Goal: Information Seeking & Learning: Learn about a topic

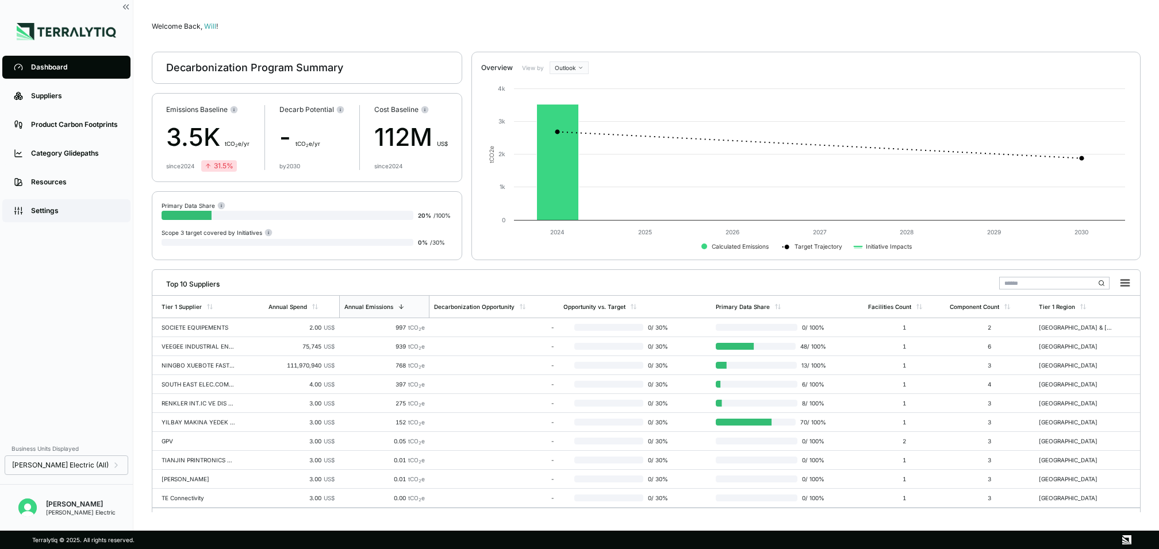
click at [68, 209] on div "Settings" at bounding box center [75, 210] width 88 height 9
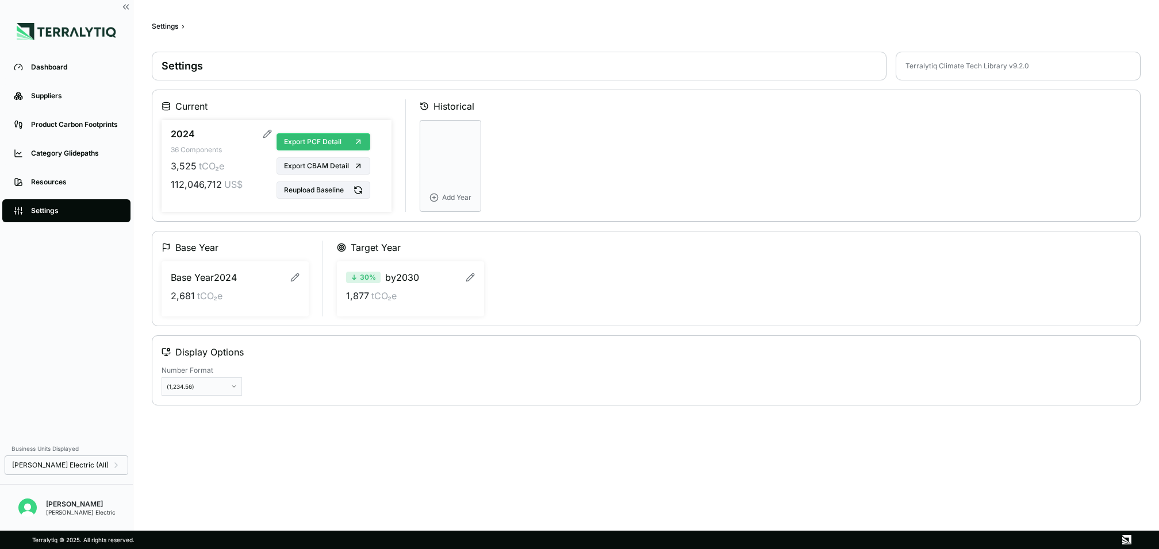
click at [330, 140] on span "Export PCF Detail" at bounding box center [312, 141] width 57 height 9
click at [74, 72] on link "Dashboard" at bounding box center [66, 67] width 128 height 23
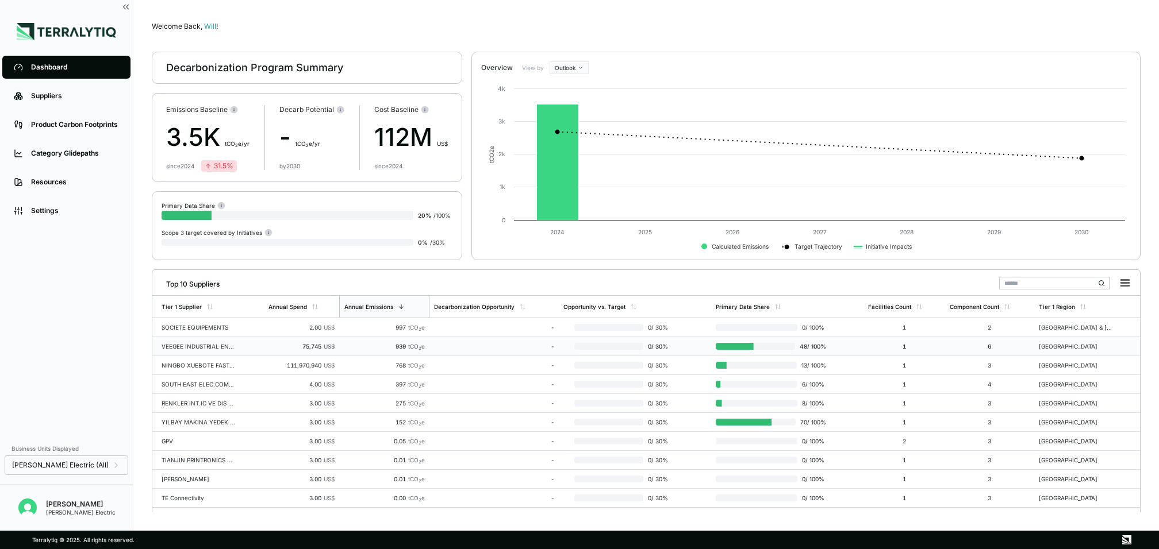
click at [261, 344] on td "VEEGEE INDUSTRIAL ENTERPRISES PVT" at bounding box center [207, 346] width 111 height 19
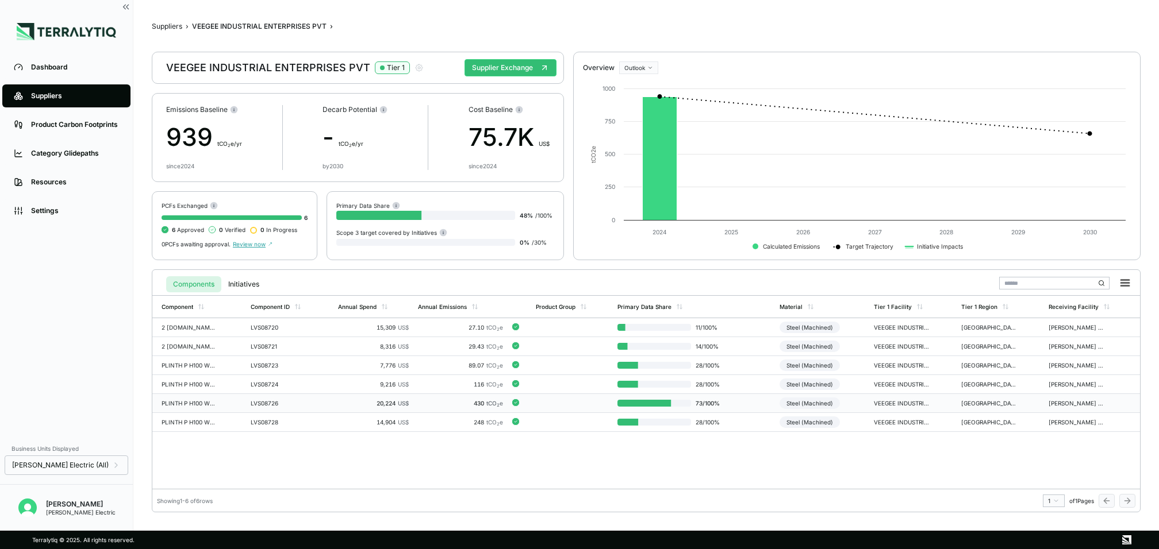
click at [306, 403] on td "LVS08726" at bounding box center [289, 403] width 87 height 19
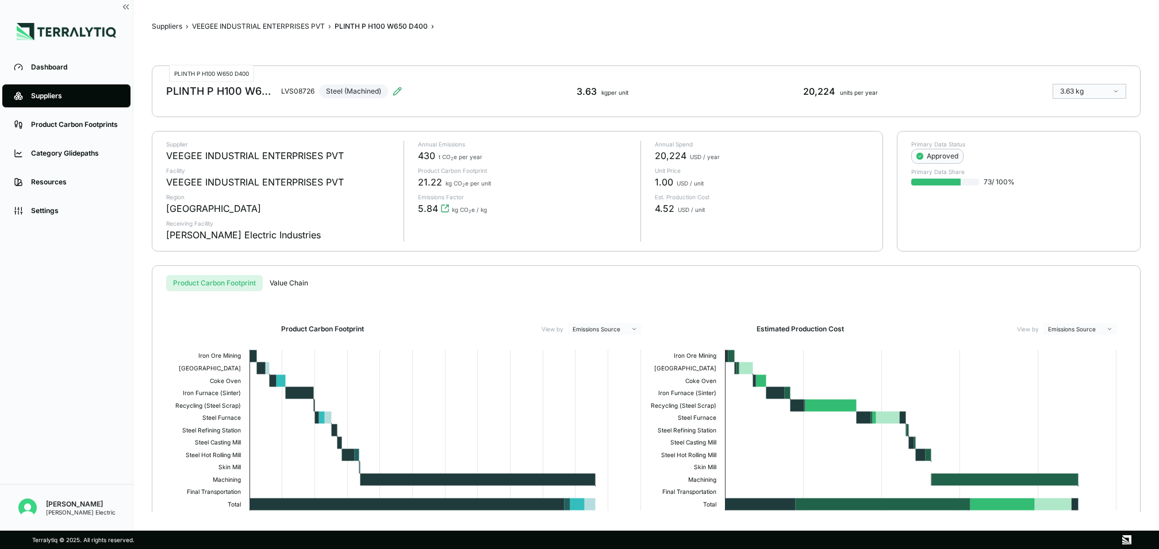
click at [194, 90] on div "PLINTH P H100 W650 D400" at bounding box center [221, 91] width 110 height 14
click at [298, 90] on div "LVS08726" at bounding box center [297, 91] width 33 height 9
click at [359, 93] on div "PLINTH P H100 W650 D400 LVS08726 Steel (Machined)" at bounding box center [284, 91] width 236 height 32
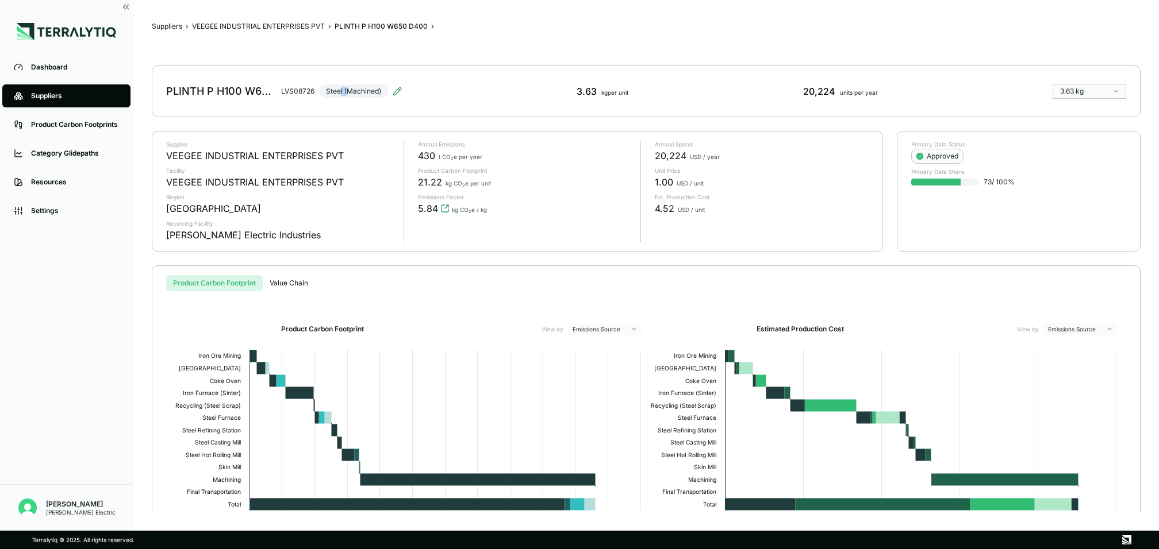
drag, startPoint x: 341, startPoint y: 93, endPoint x: 348, endPoint y: 93, distance: 7.5
click at [348, 93] on div "PLINTH P H100 W650 D400 LVS08726 Steel (Machined)" at bounding box center [284, 91] width 236 height 32
drag, startPoint x: 562, startPoint y: 93, endPoint x: 600, endPoint y: 91, distance: 37.9
click at [600, 91] on div "PLINTH P H100 W650 D400 LVS08726 Steel (Machined) 3.63 kg per unit 20,224 units…" at bounding box center [646, 92] width 988 height 52
drag, startPoint x: 806, startPoint y: 91, endPoint x: 845, endPoint y: 92, distance: 39.7
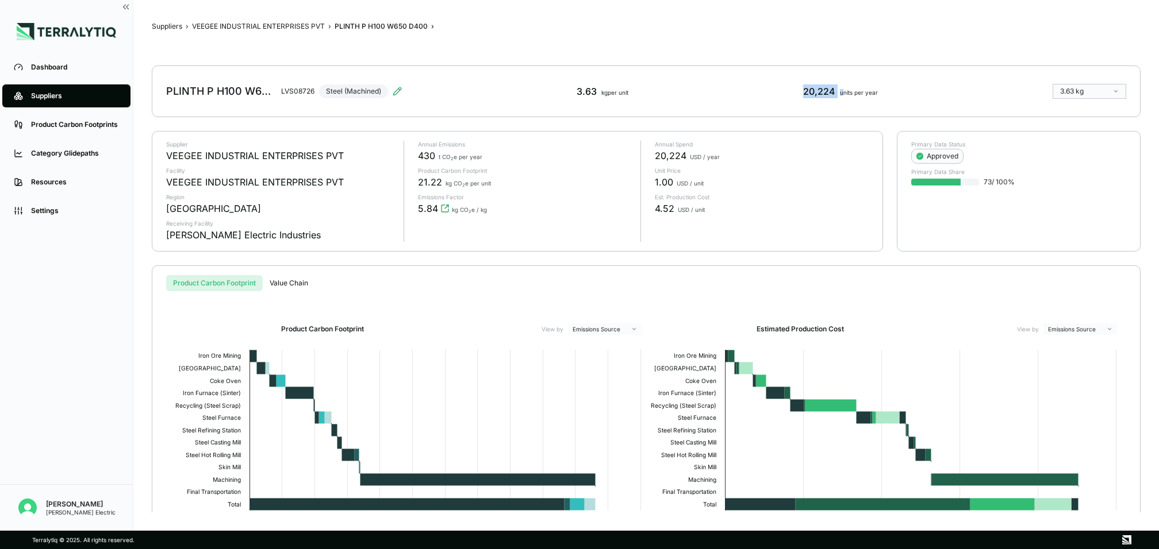
click at [845, 92] on div "20,224 units per year" at bounding box center [840, 91] width 75 height 14
click at [274, 156] on div "VEEGEE INDUSTRIAL ENTERPRISES PVT" at bounding box center [255, 156] width 178 height 14
click at [261, 183] on div "VEEGEE INDUSTRIAL ENTERPRISES PVT" at bounding box center [255, 182] width 178 height 14
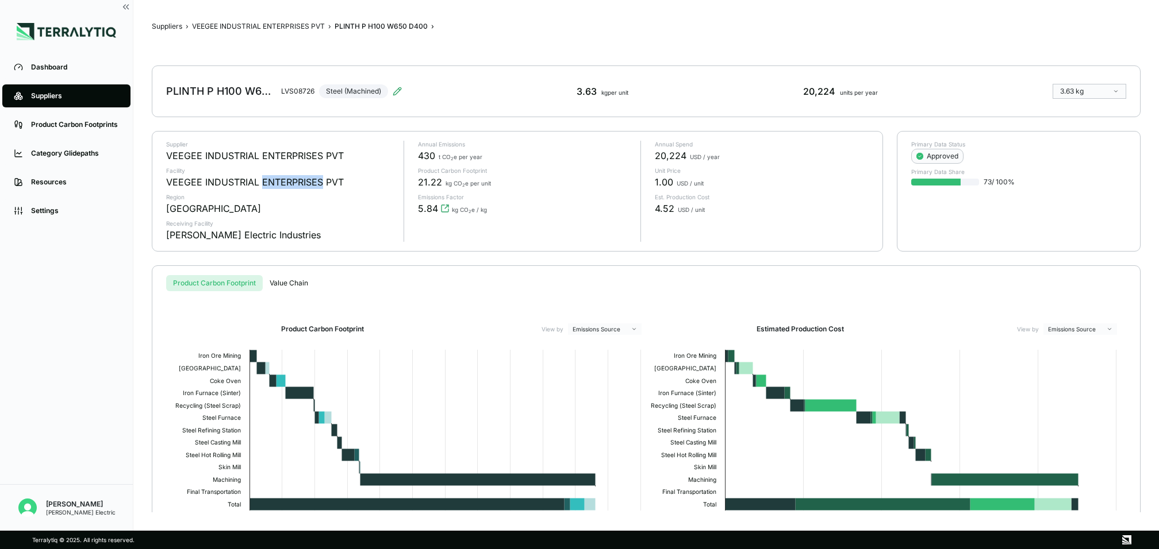
click at [261, 183] on div "VEEGEE INDUSTRIAL ENTERPRISES PVT" at bounding box center [255, 182] width 178 height 14
click at [179, 209] on div "[GEOGRAPHIC_DATA]" at bounding box center [213, 209] width 95 height 14
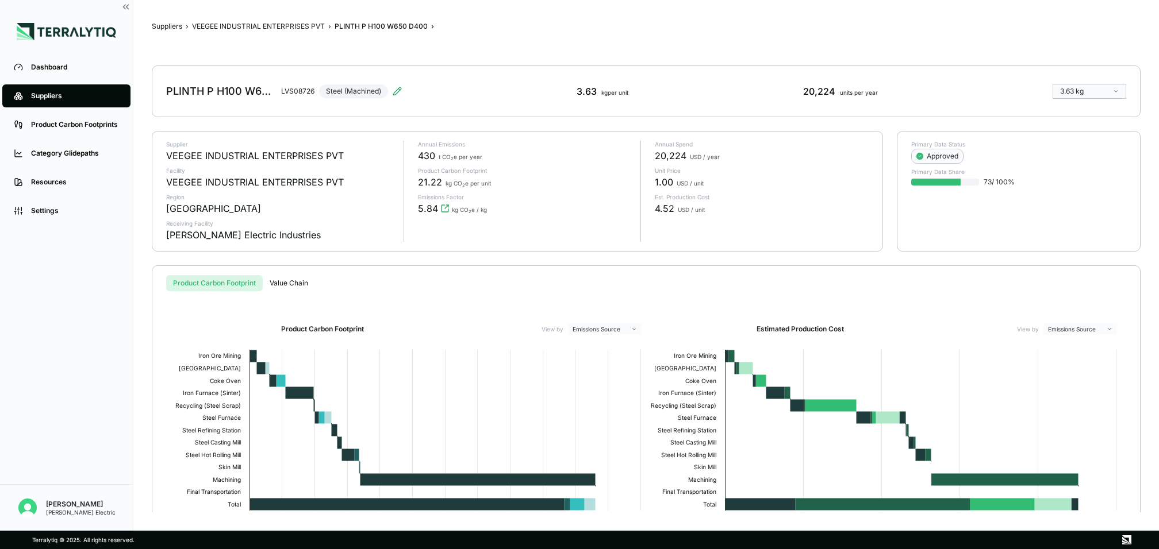
click at [200, 234] on div "[PERSON_NAME] Electric Industries" at bounding box center [243, 235] width 155 height 14
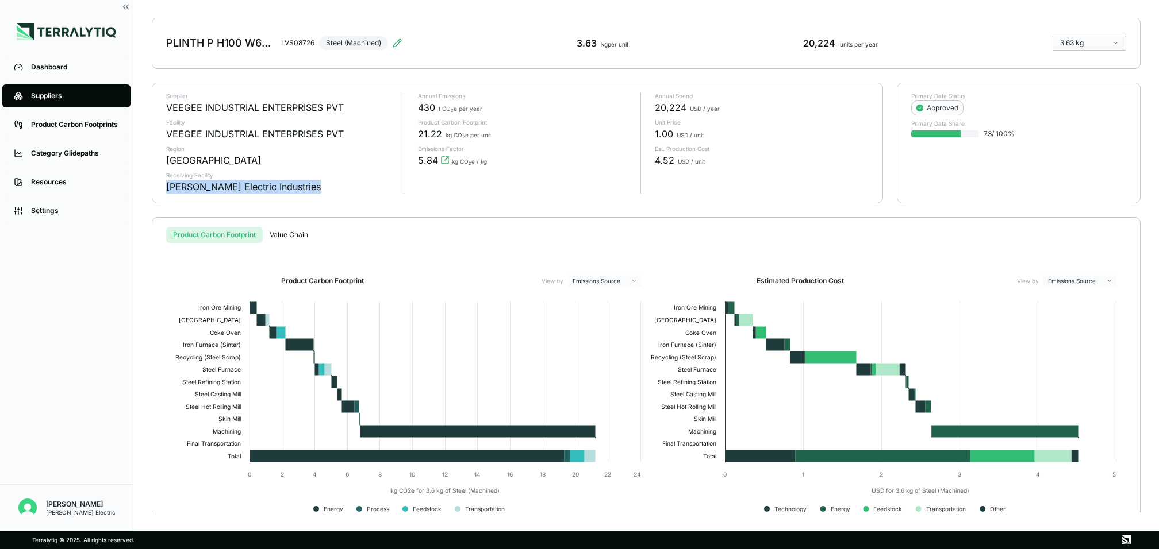
scroll to position [70, 0]
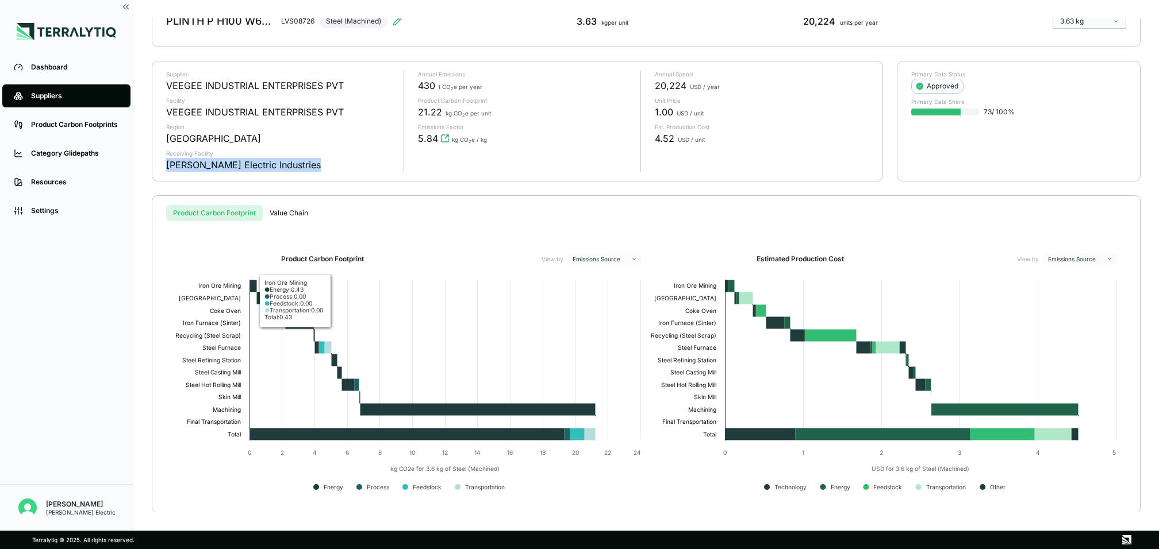
click at [289, 214] on div "Suppliers › VEEGEE INDUSTRIAL ENTERPRISES PVT › PLINTH P H100 W650 D400 › PLINT…" at bounding box center [646, 265] width 988 height 494
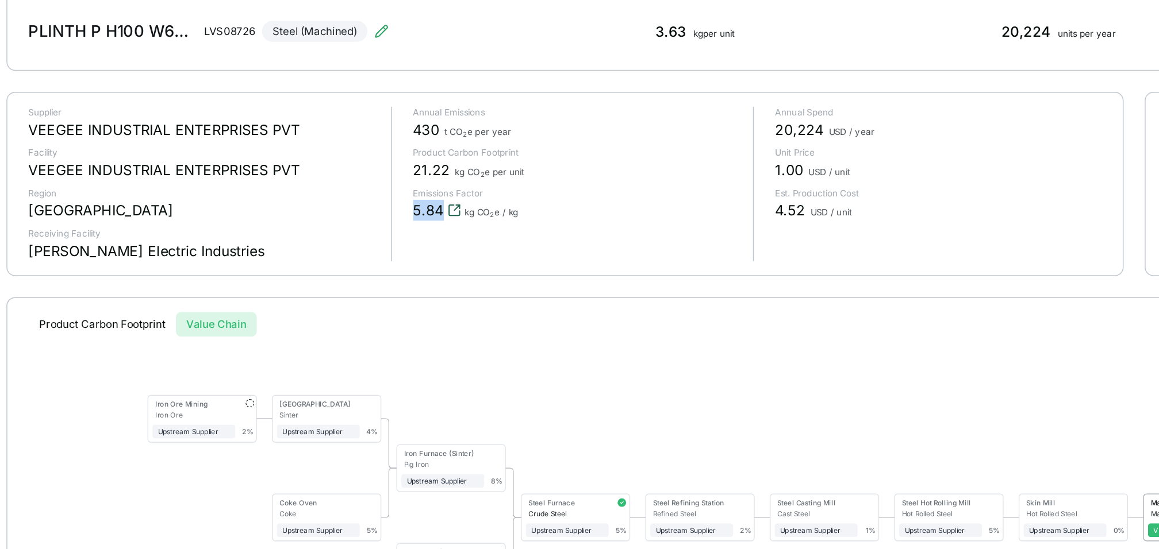
drag, startPoint x: 418, startPoint y: 207, endPoint x: 443, endPoint y: 207, distance: 24.7
click at [443, 207] on div "5.84 kg CO 2 e / kg" at bounding box center [452, 209] width 69 height 14
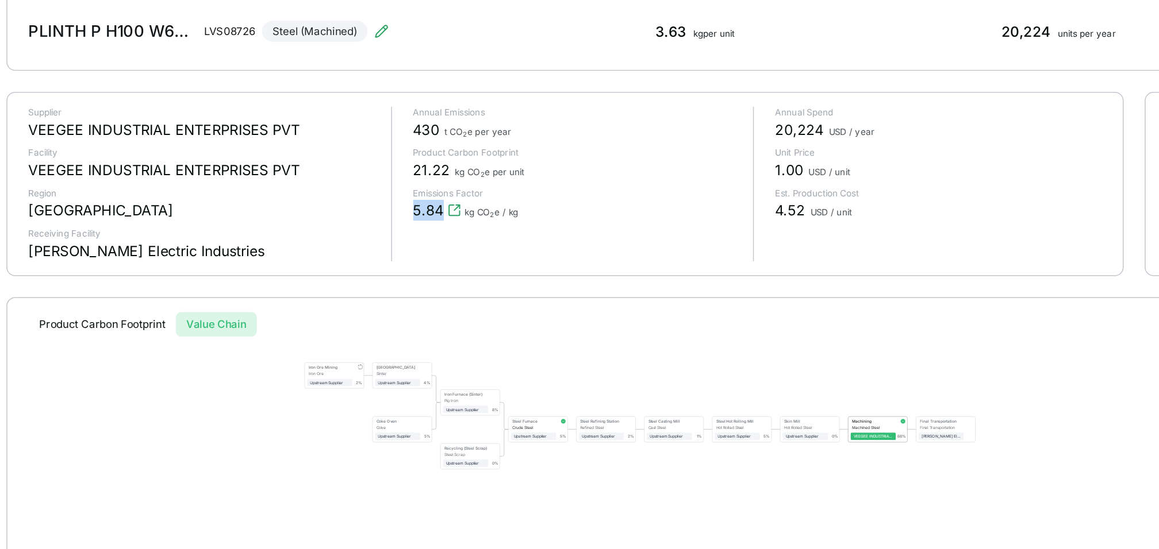
drag, startPoint x: 502, startPoint y: 351, endPoint x: 502, endPoint y: 325, distance: 25.9
click at [502, 325] on div "Iron Ore Mining Iron Ore Upstream Supplier 2 % Sinter Plant Sinter Upstream Sup…" at bounding box center [646, 393] width 951 height 205
click at [234, 283] on button "Product Carbon Footprint" at bounding box center [214, 283] width 97 height 16
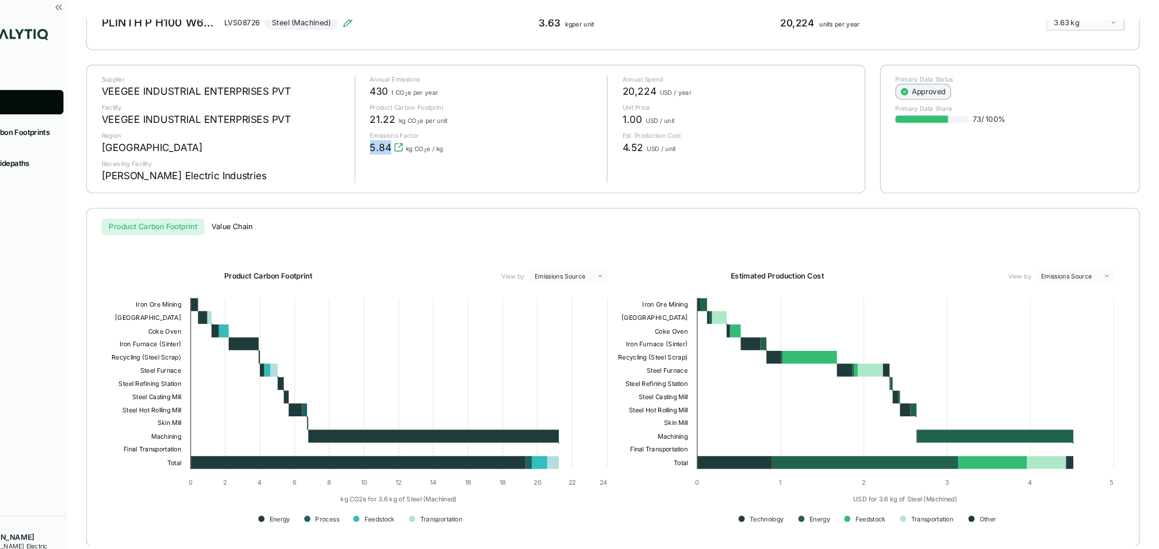
click at [947, 87] on div "Approved" at bounding box center [937, 86] width 42 height 9
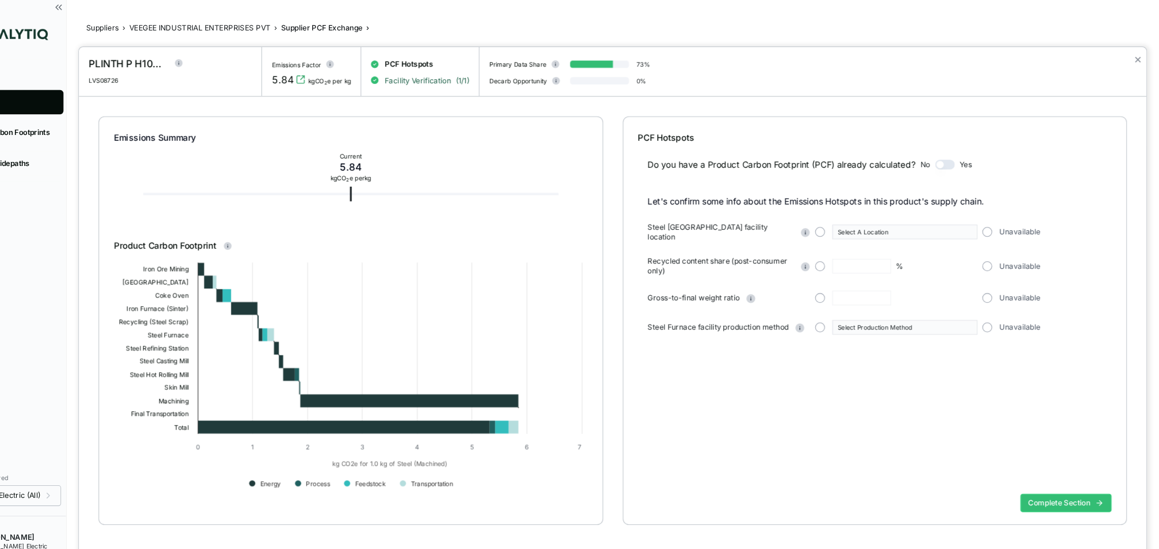
click at [458, 76] on span "Facility Verification" at bounding box center [463, 75] width 62 height 9
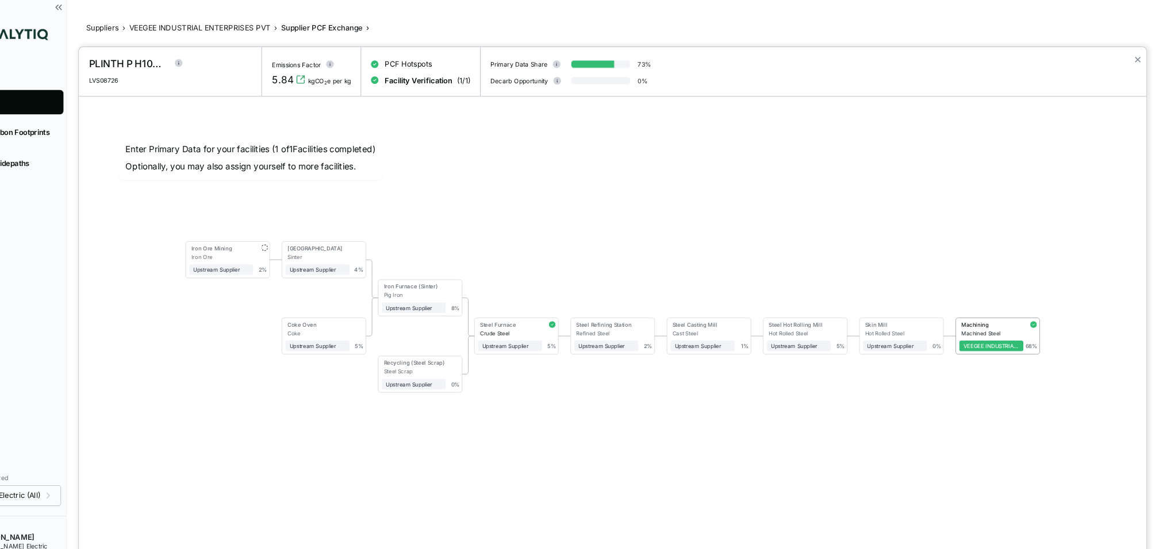
click at [271, 28] on div at bounding box center [579, 274] width 1159 height 549
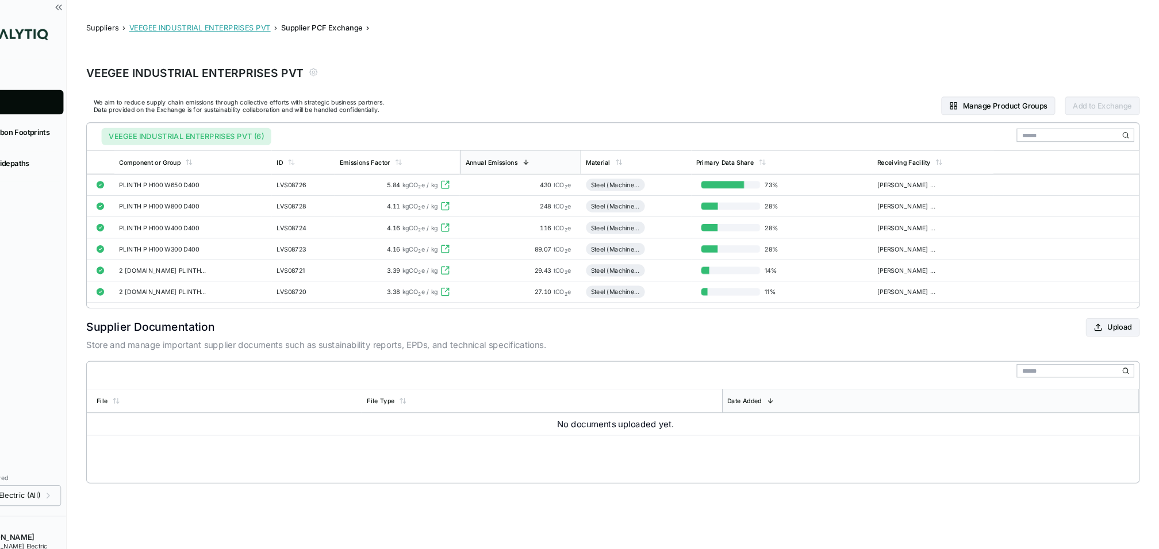
click at [273, 25] on button "VEEGEE INDUSTRIAL ENTERPRISES PVT" at bounding box center [258, 26] width 133 height 9
